Goal: Task Accomplishment & Management: Use online tool/utility

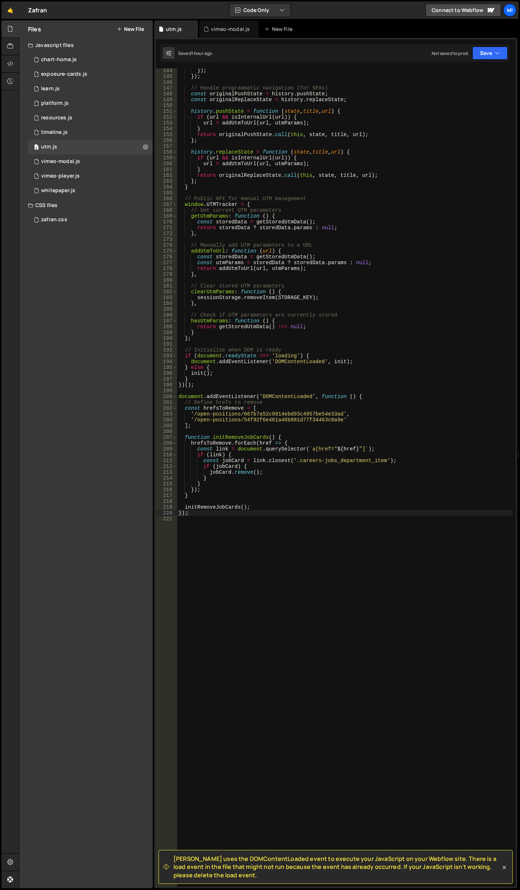
scroll to position [834, 0]
click at [15, 11] on link "🤙" at bounding box center [10, 9] width 18 height 17
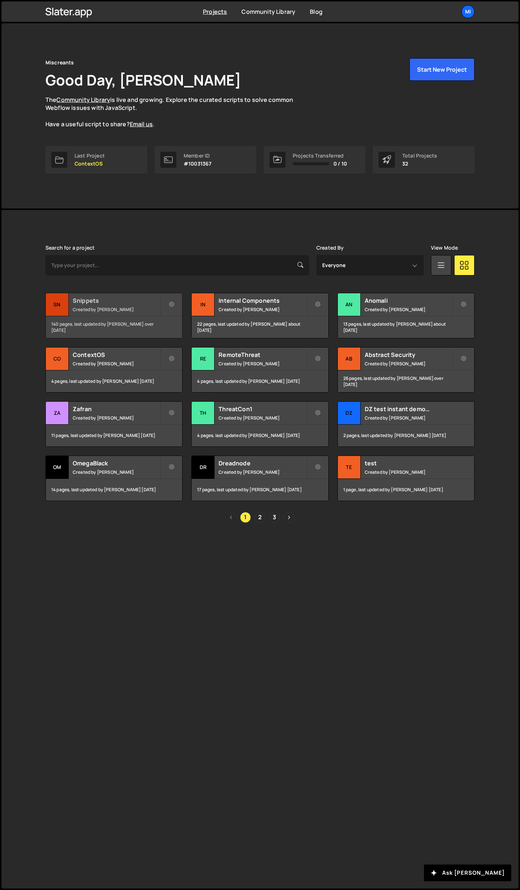
click at [145, 298] on h2 "Snippets" at bounding box center [117, 301] width 88 height 8
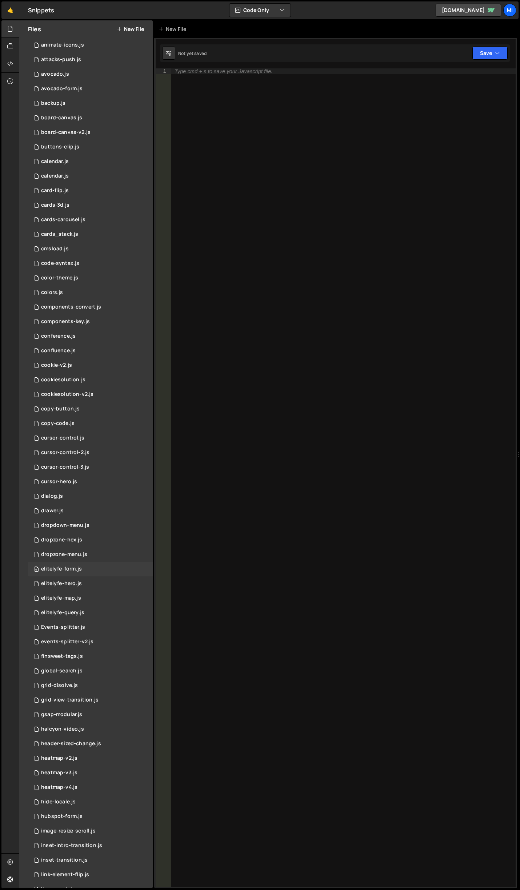
scroll to position [182, 0]
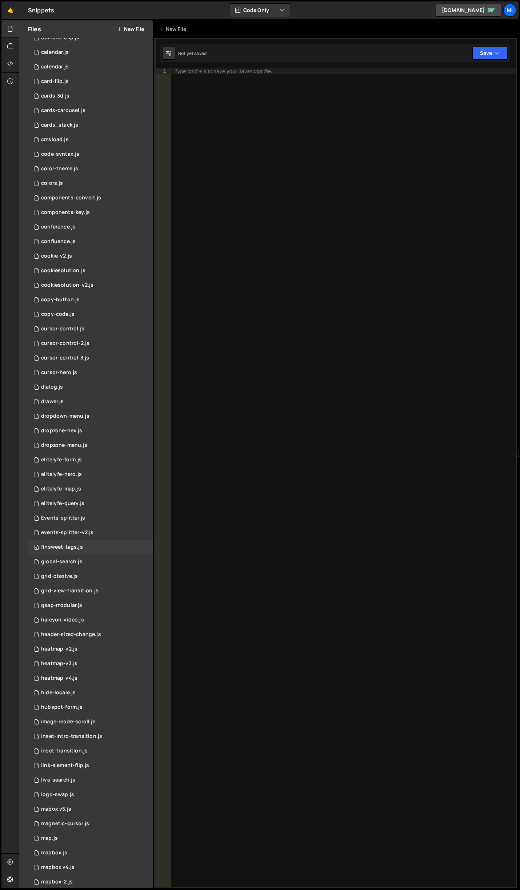
click at [85, 542] on div "0 finsweet-tags.js 0" at bounding box center [90, 547] width 125 height 15
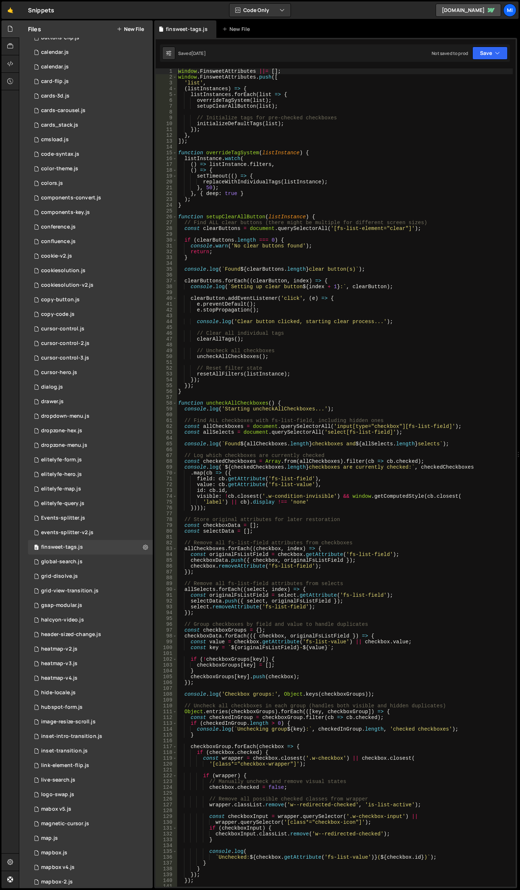
click at [243, 366] on div "window . FinsweetAttributes ||= [ ] ; window . FinsweetAttributes . push ([ 'li…" at bounding box center [345, 483] width 336 height 830
type textarea "}"
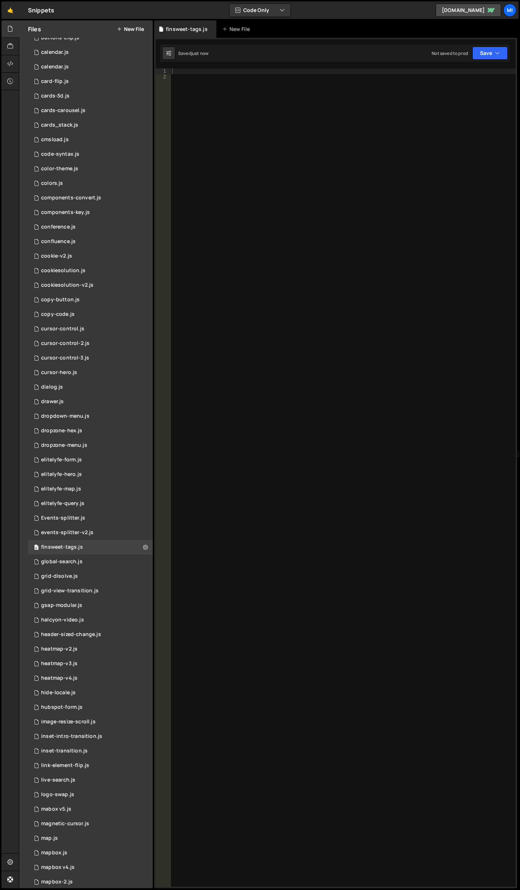
scroll to position [146, 0]
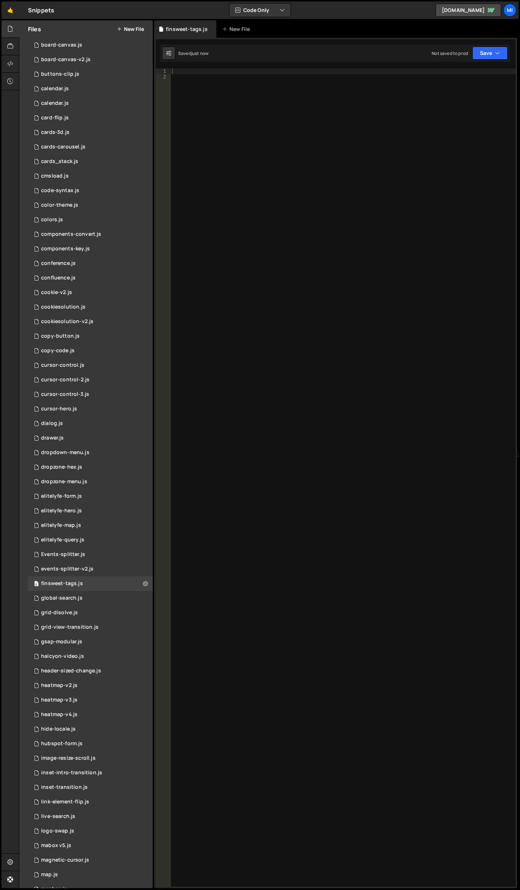
click at [461, 279] on div at bounding box center [343, 483] width 345 height 830
paste textarea "}"
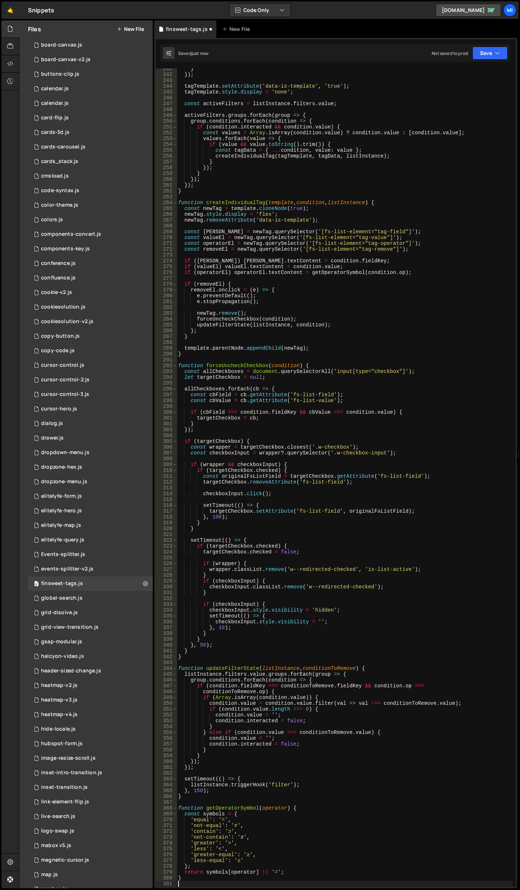
scroll to position [1400, 0]
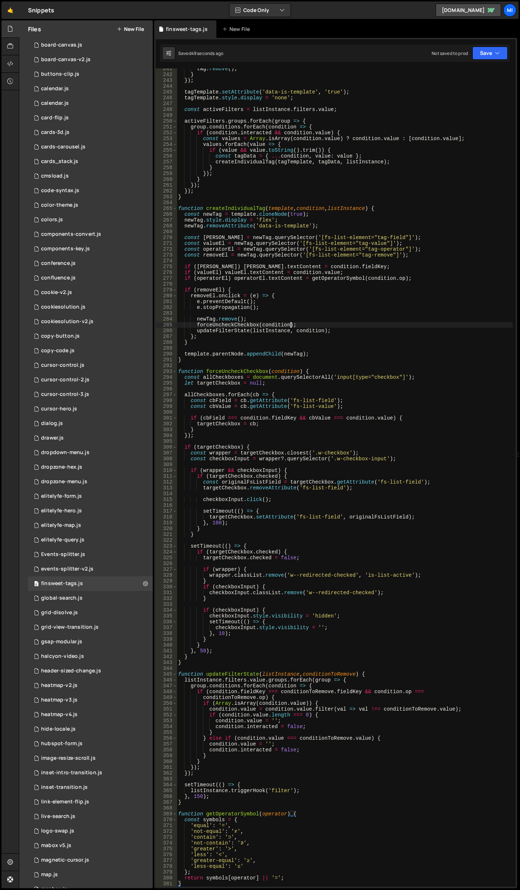
click at [291, 323] on div "tag . remove ( ) ; } }) ; tagTemplate . setAttribute ( 'data-is-template' , 'tr…" at bounding box center [345, 481] width 336 height 830
type textarea "}"
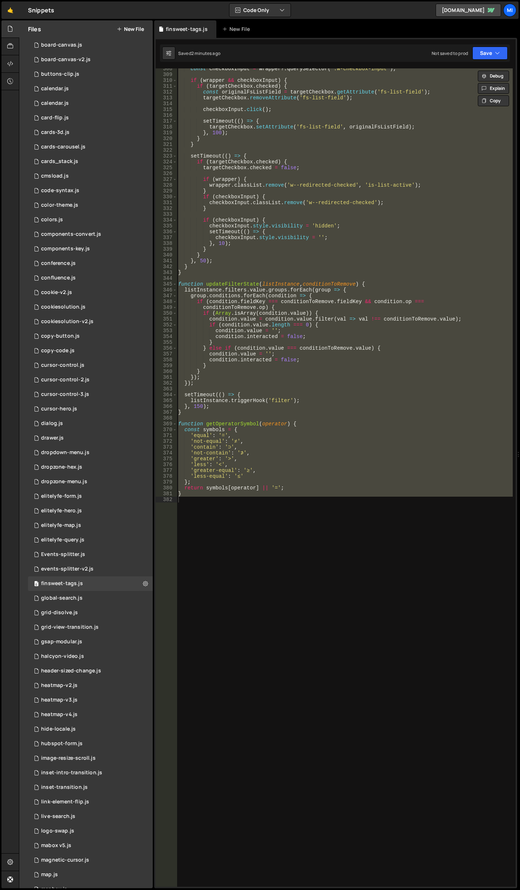
click at [313, 602] on div "const checkboxInput = wrapper ?. querySelector ( '.w-checkbox-input' ) ; if ( w…" at bounding box center [345, 477] width 336 height 818
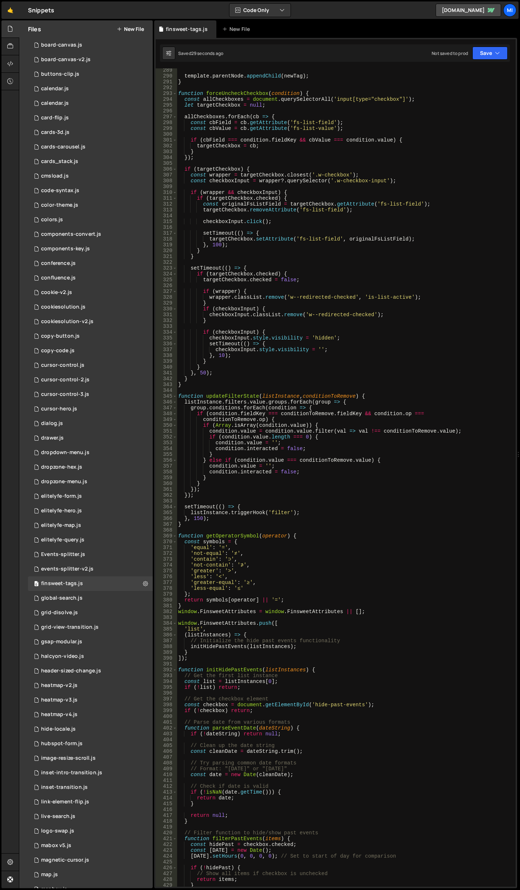
scroll to position [1918, 0]
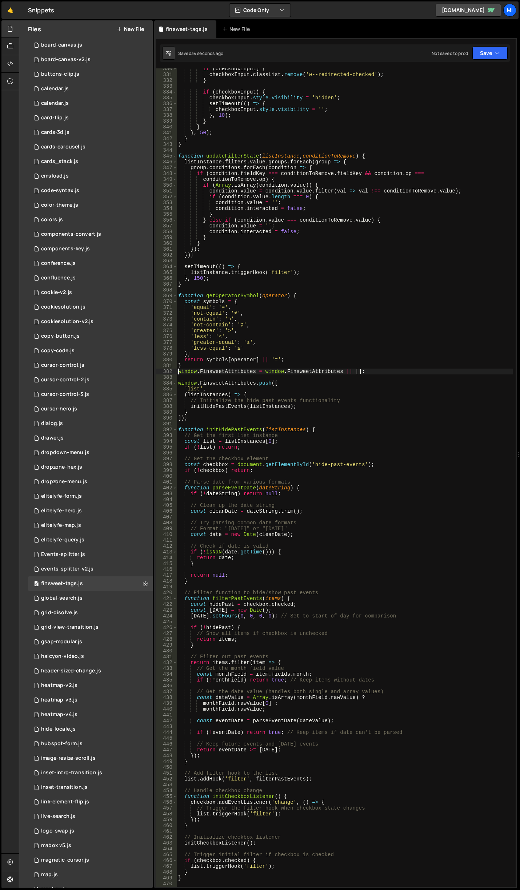
click at [179, 369] on div "if ( checkboxInput ) { checkboxInput . classList . remove ( 'w--redirected-chec…" at bounding box center [345, 481] width 336 height 830
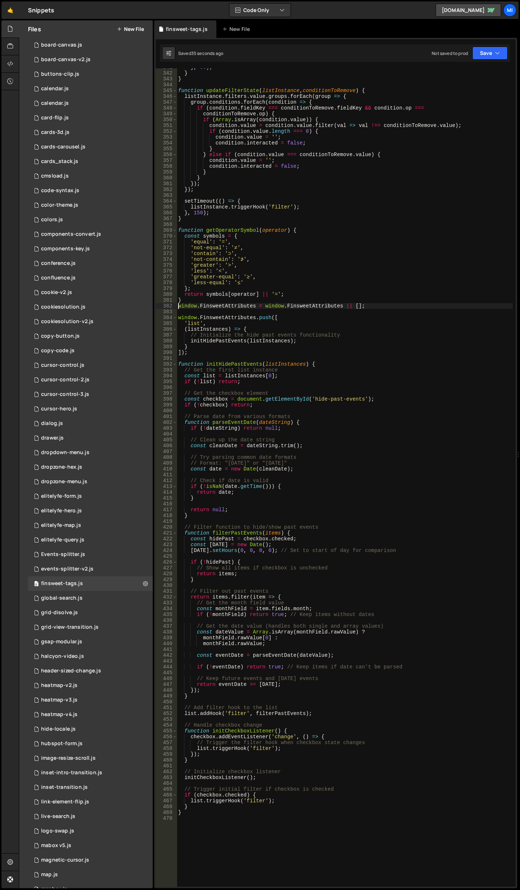
scroll to position [2005, 0]
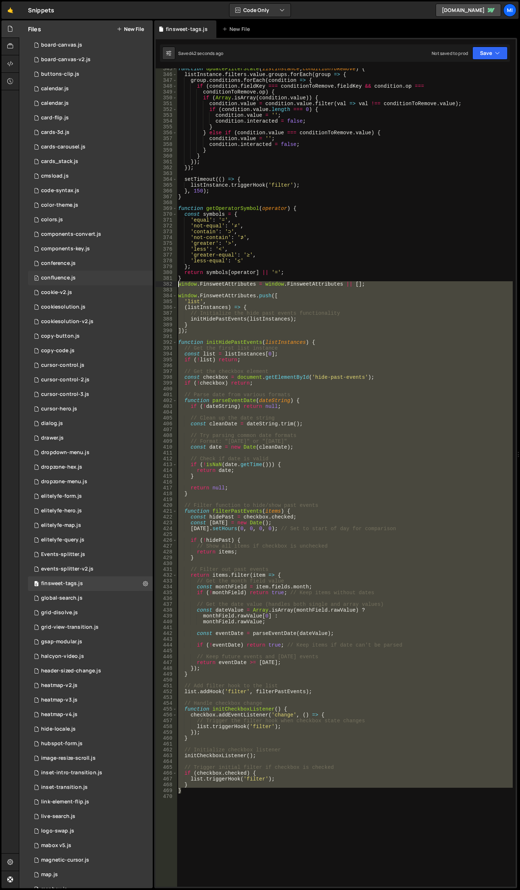
drag, startPoint x: 198, startPoint y: 793, endPoint x: 75, endPoint y: 284, distance: 523.6
click at [75, 284] on div "Files New File Javascript files 0 abstract-shift-left.js 0 1 accordion.js 0 1 a…" at bounding box center [269, 454] width 501 height 868
type textarea "window.FinsweetAttributes = window.FinsweetAttributes || [];"
click at [196, 814] on div "function updateFilterState ( listInstance , conditionToRemove ) { listInstance …" at bounding box center [345, 481] width 336 height 830
drag, startPoint x: 194, startPoint y: 813, endPoint x: 156, endPoint y: 283, distance: 530.7
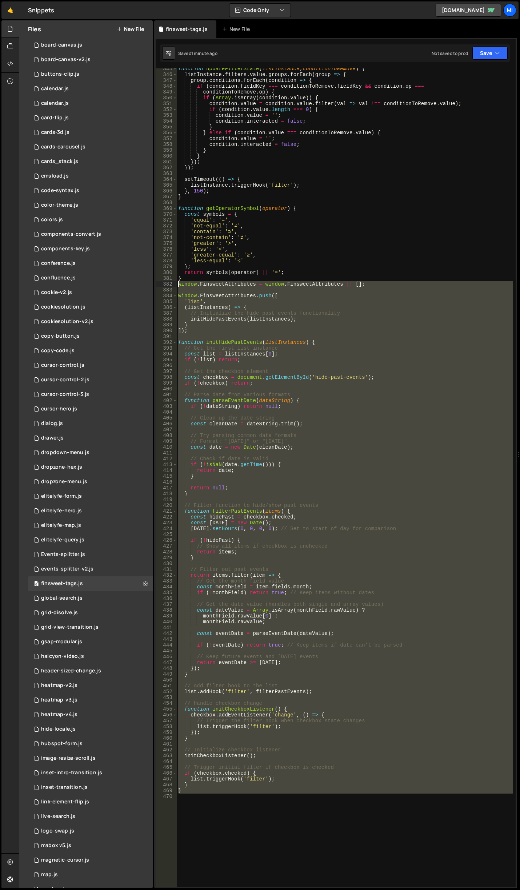
click at [156, 283] on div "345 346 347 348 349 350 351 352 353 354 355 356 357 358 359 360 361 362 363 364…" at bounding box center [336, 477] width 360 height 818
paste textarea "}"
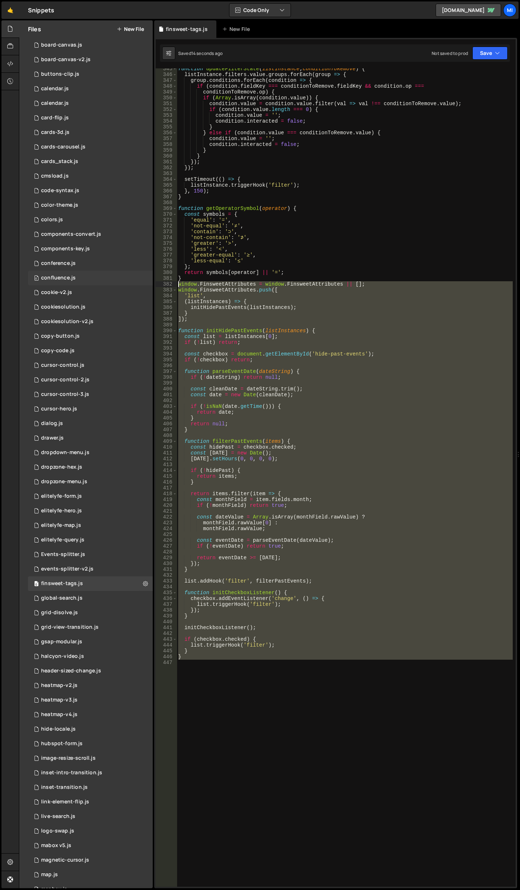
drag, startPoint x: 251, startPoint y: 706, endPoint x: 63, endPoint y: 283, distance: 463.1
click at [63, 283] on div "Files New File Javascript files 0 abstract-shift-left.js 0 1 accordion.js 0 1 a…" at bounding box center [269, 454] width 501 height 868
type textarea "window.FinsweetAttributes = window.FinsweetAttributes || []; window.FinsweetAtt…"
